Goal: Task Accomplishment & Management: Manage account settings

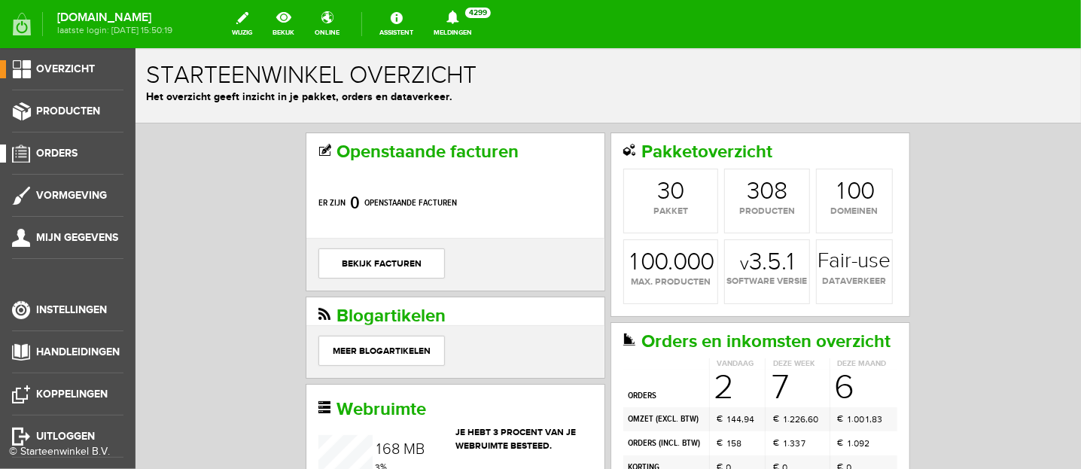
click at [68, 145] on link "Orders" at bounding box center [61, 154] width 123 height 18
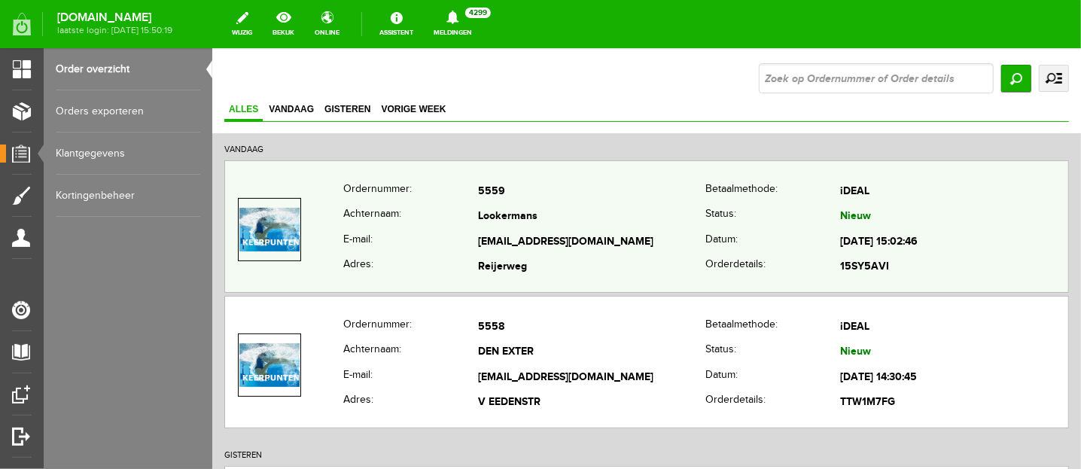
scroll to position [94, 0]
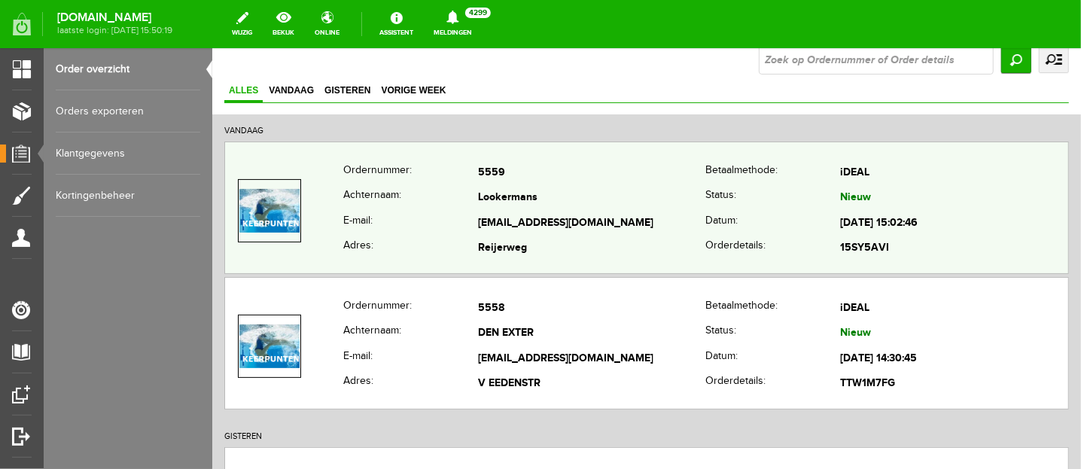
click at [434, 201] on th "Achternaam:" at bounding box center [410, 198] width 135 height 26
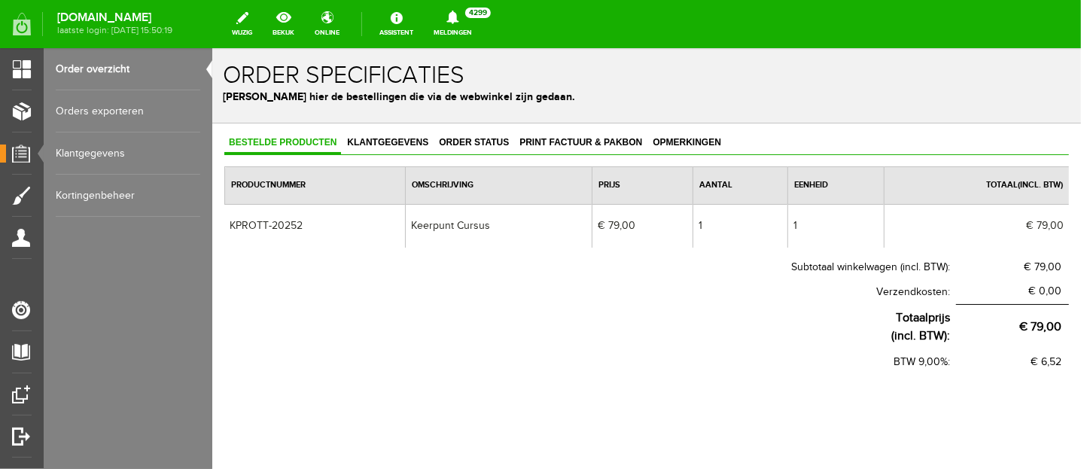
click at [377, 129] on div "Bestelde producten Klantgegevens Order status Print factuur & pakbon Opmerkinge…" at bounding box center [646, 301] width 869 height 357
click at [376, 139] on span "Klantgegevens" at bounding box center [387, 141] width 90 height 11
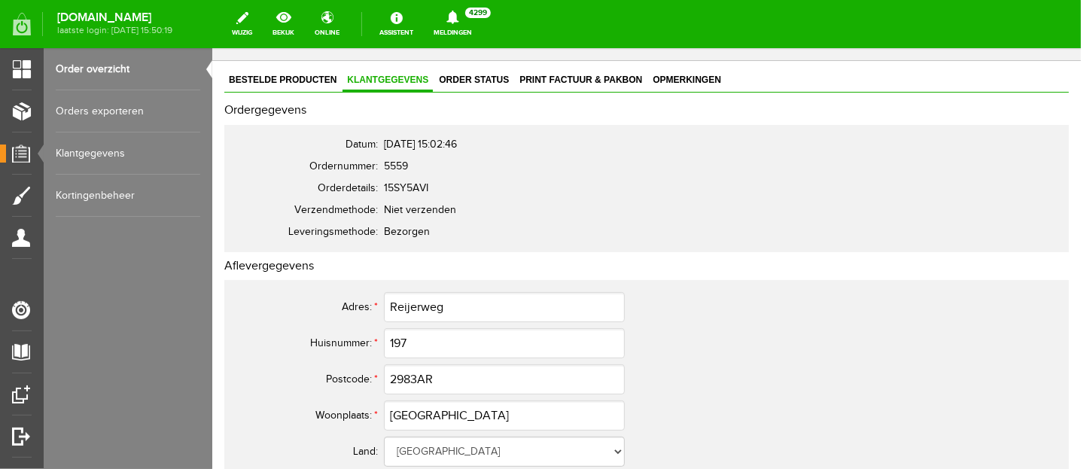
scroll to position [94, 0]
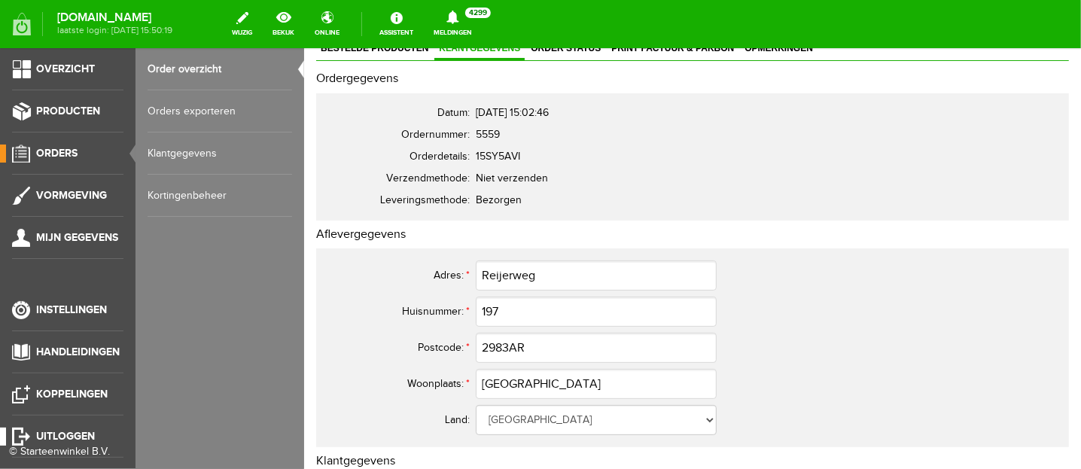
click at [55, 432] on span "Uitloggen" at bounding box center [65, 436] width 59 height 13
